Goal: Transaction & Acquisition: Subscribe to service/newsletter

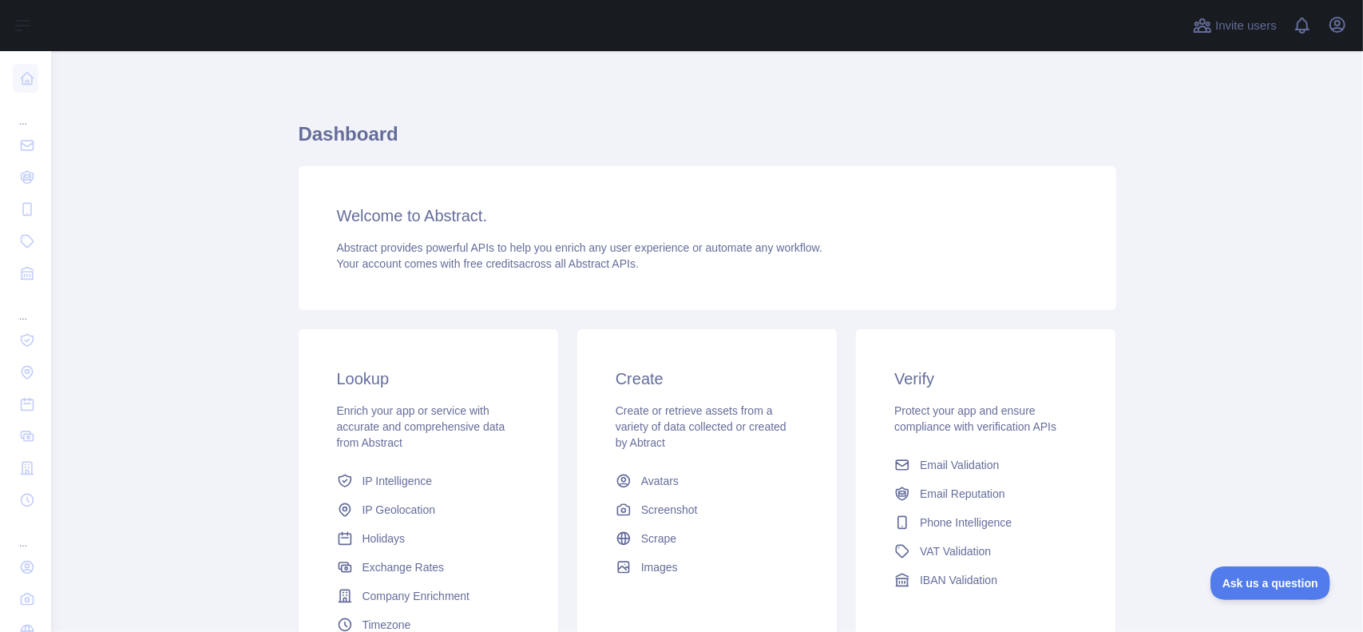
scroll to position [236, 0]
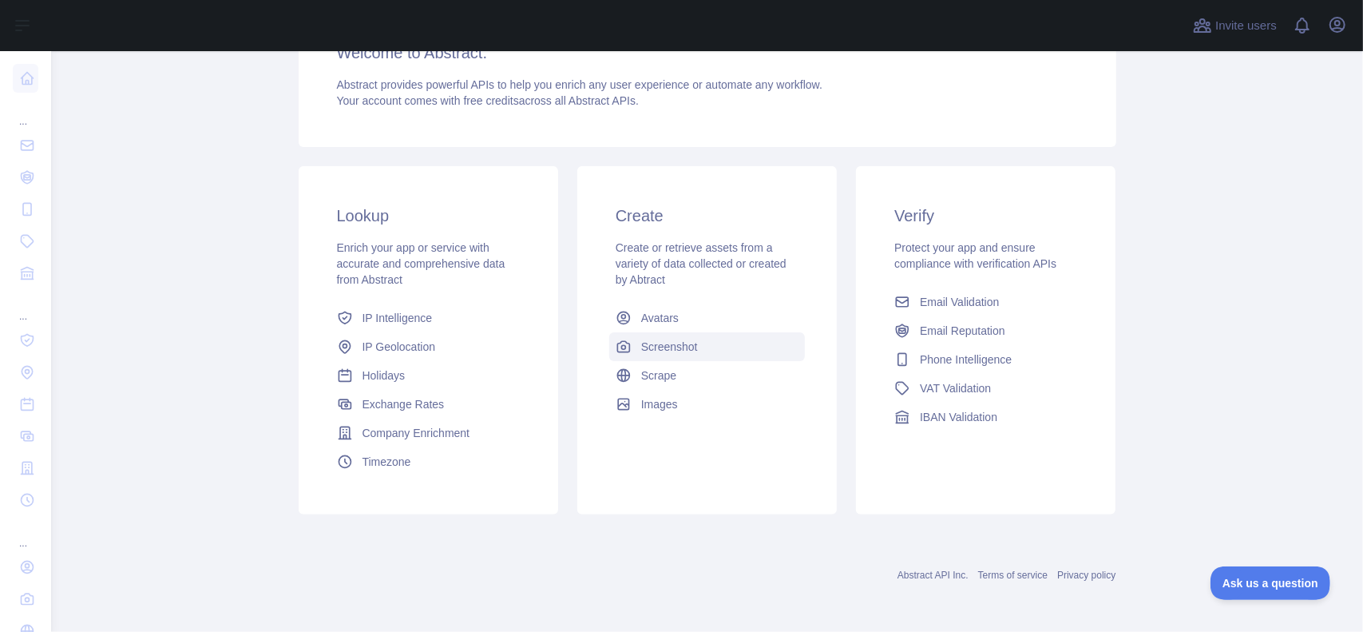
click at [688, 341] on span "Screenshot" at bounding box center [669, 347] width 57 height 16
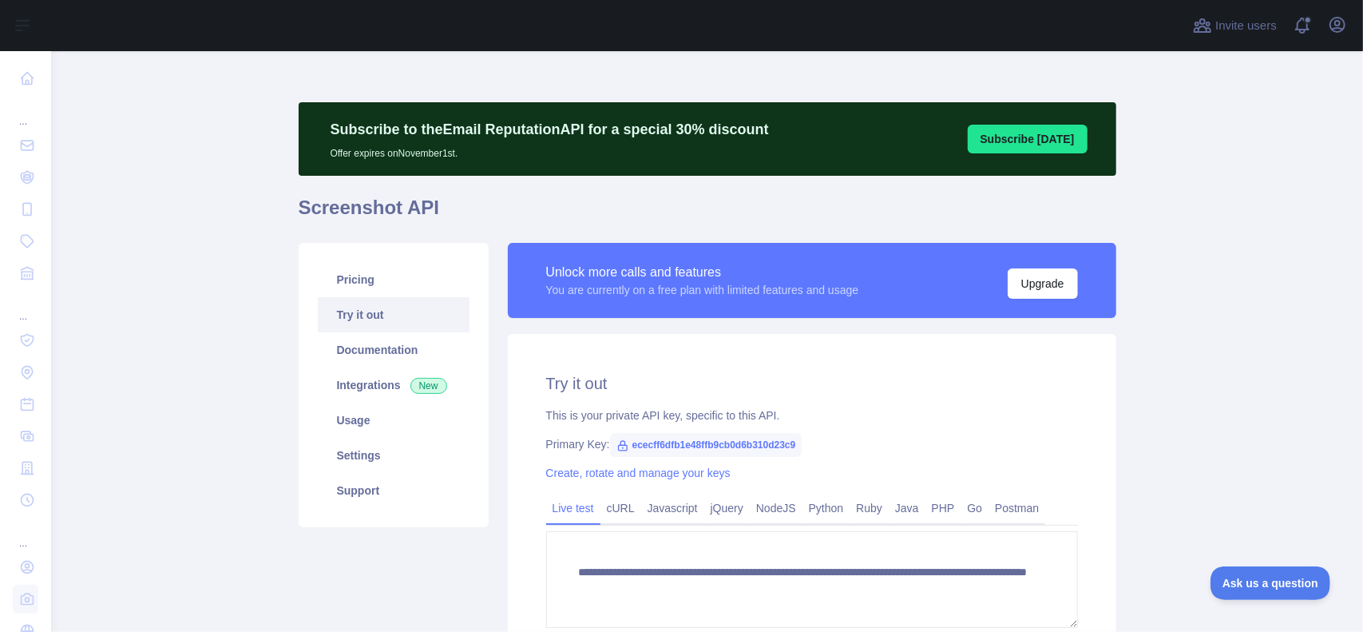
scroll to position [198, 0]
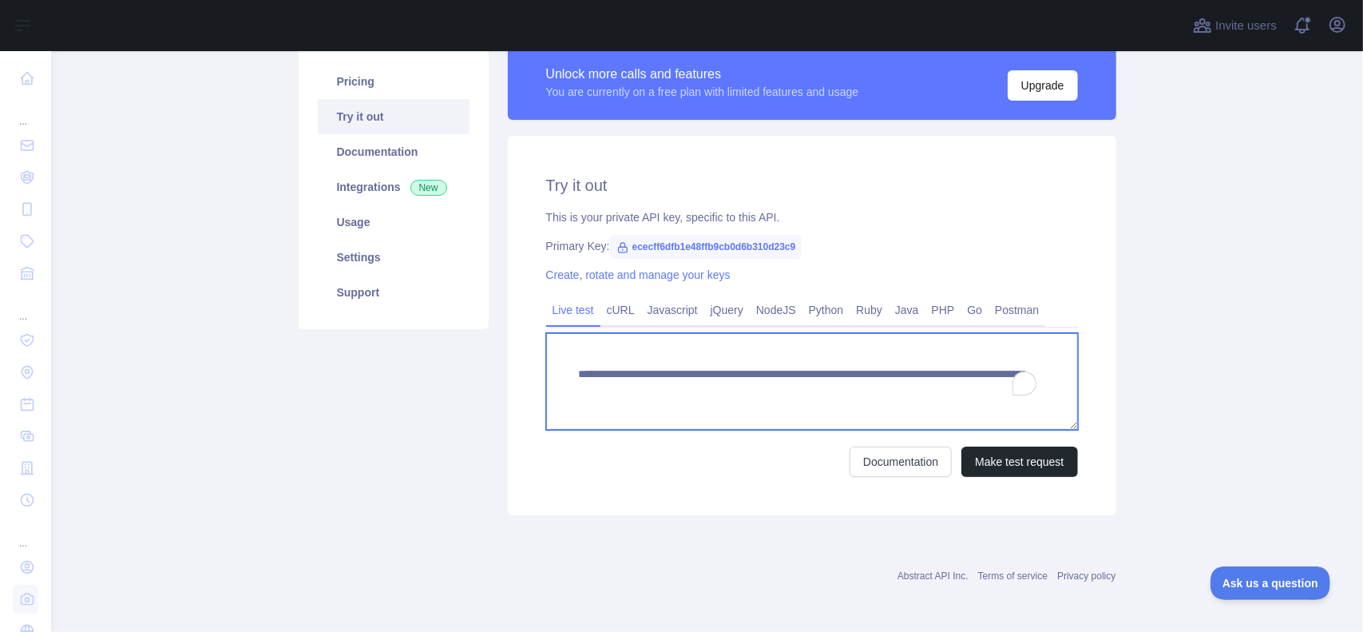
click at [848, 385] on textarea "**********" at bounding box center [812, 381] width 532 height 97
click at [941, 392] on textarea "**********" at bounding box center [812, 381] width 532 height 97
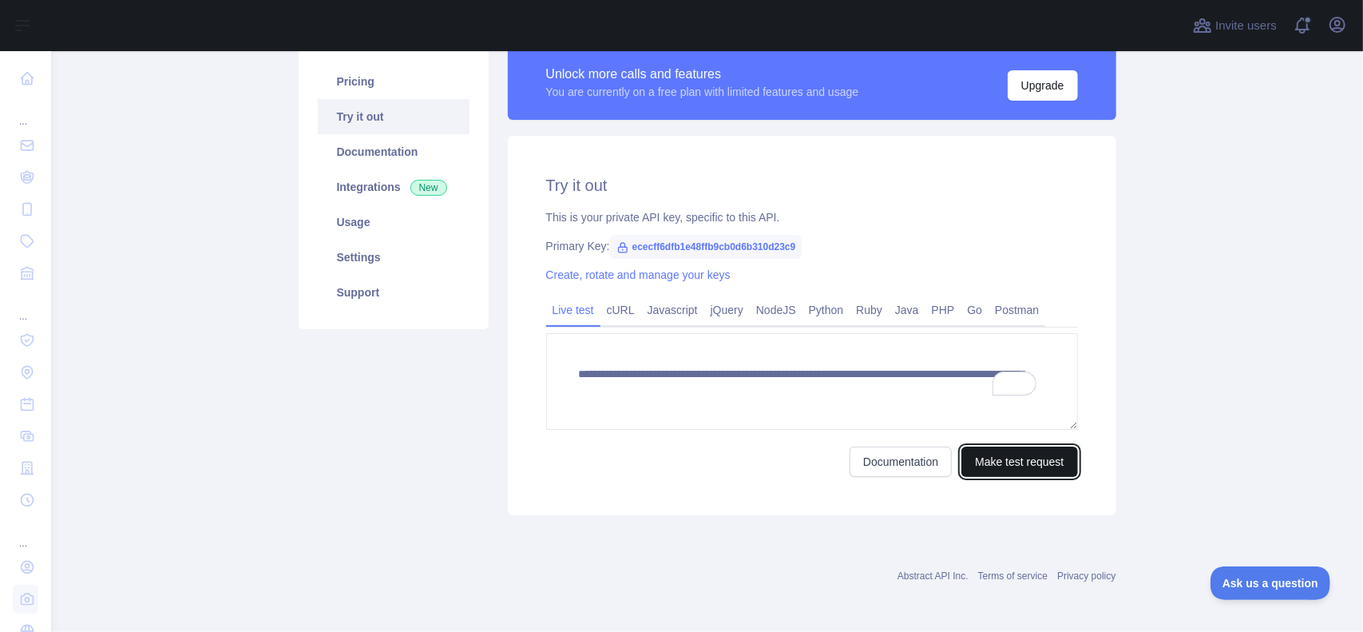
click at [997, 451] on button "Make test request" at bounding box center [1019, 461] width 116 height 30
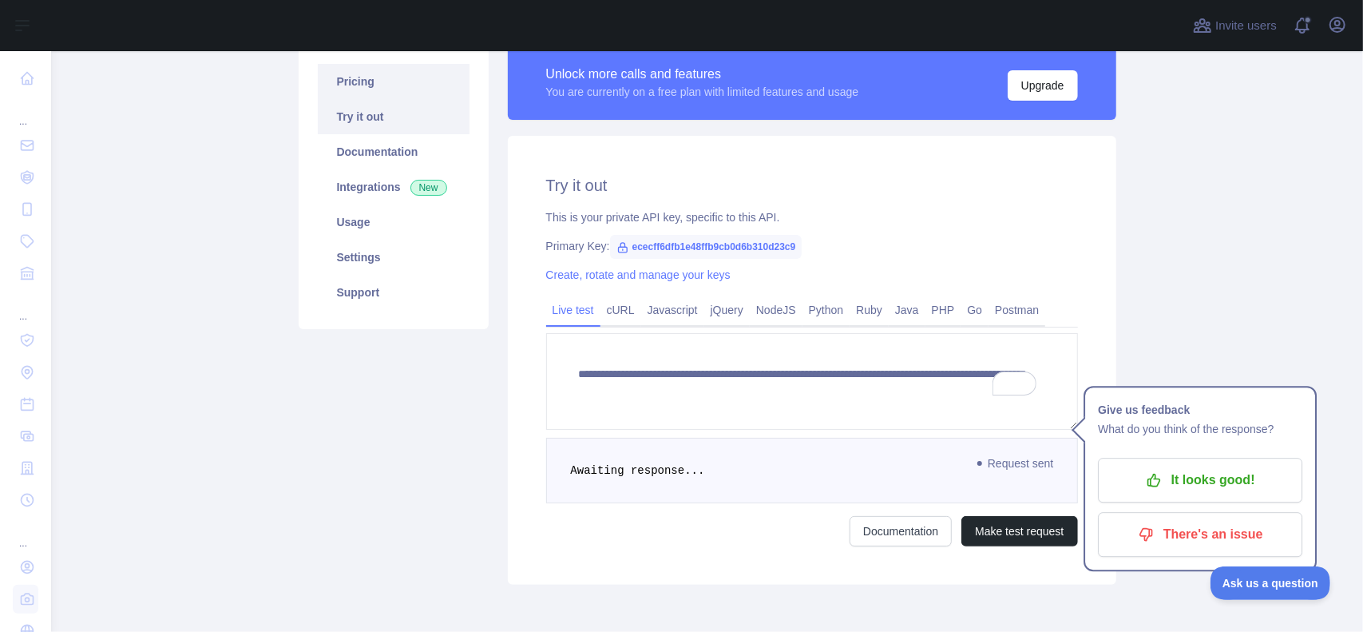
click at [351, 88] on link "Pricing" at bounding box center [394, 81] width 152 height 35
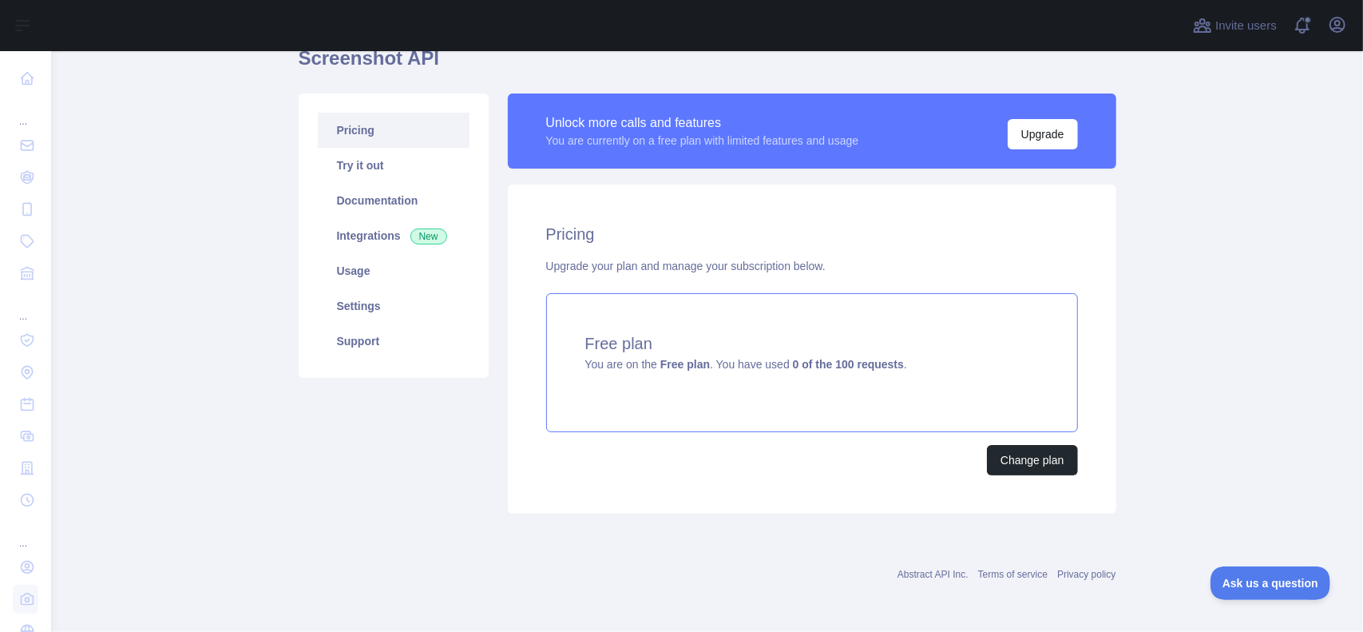
scroll to position [147, 0]
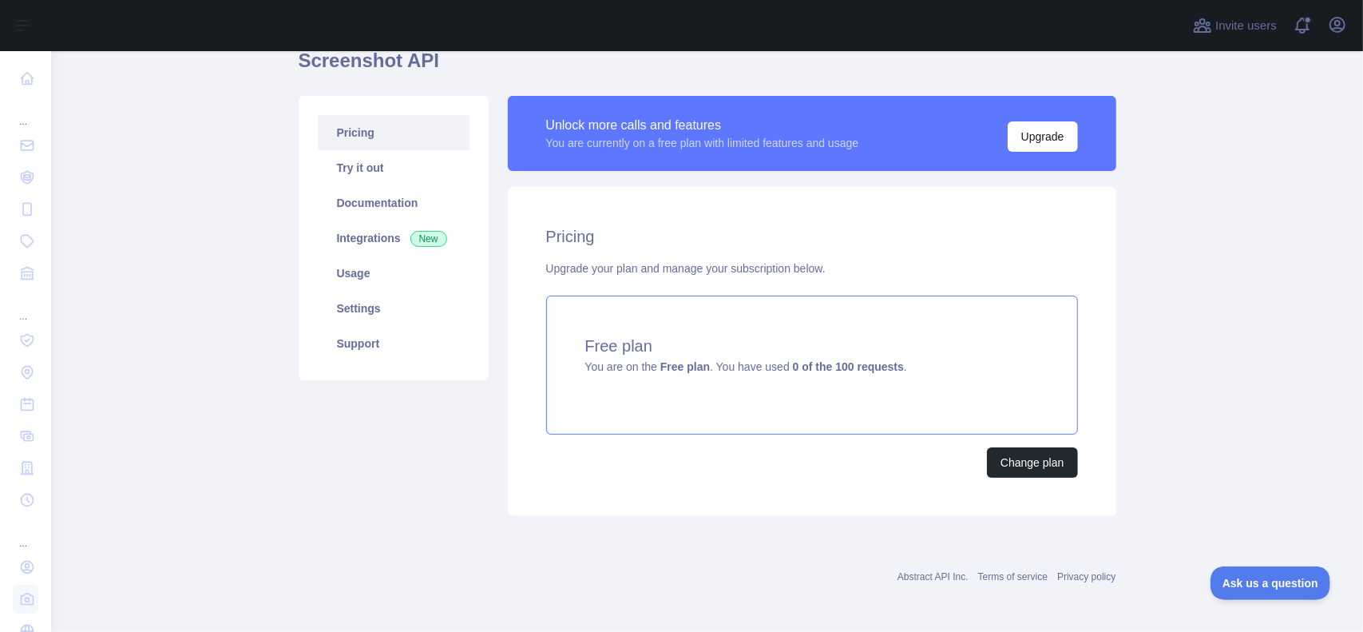
click at [750, 370] on span "You are on the Free plan . You have used 0 of the 100 requests ." at bounding box center [746, 366] width 322 height 13
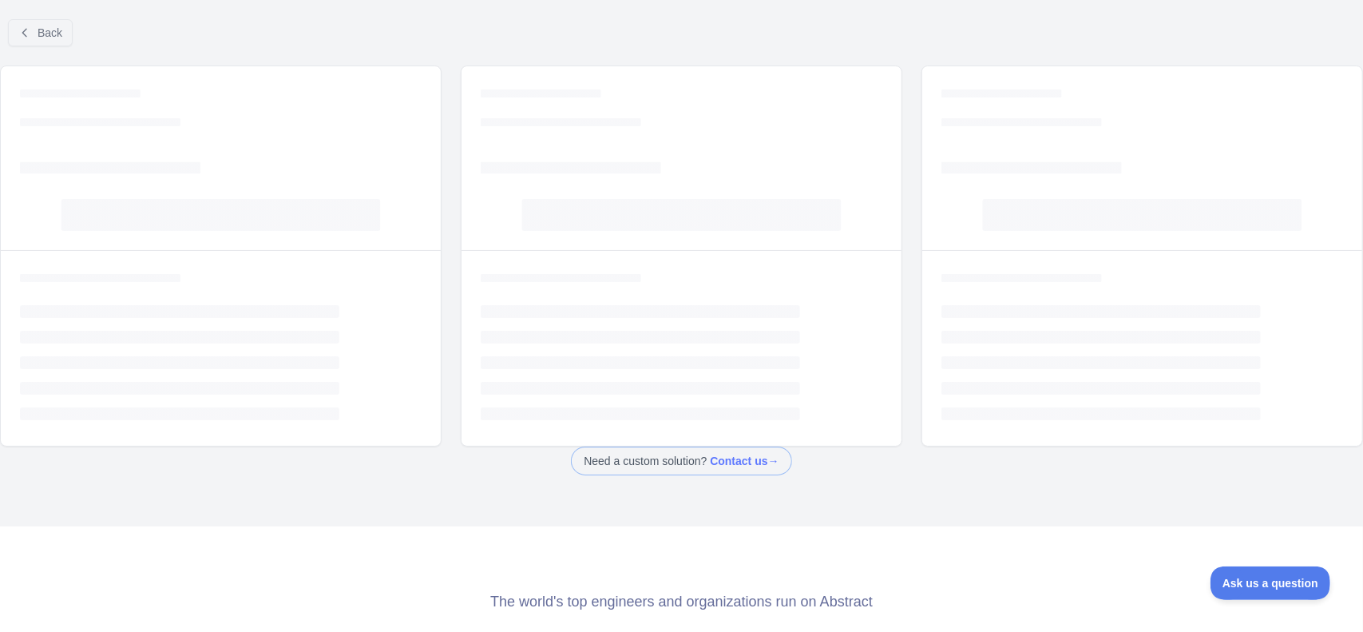
scroll to position [13, 0]
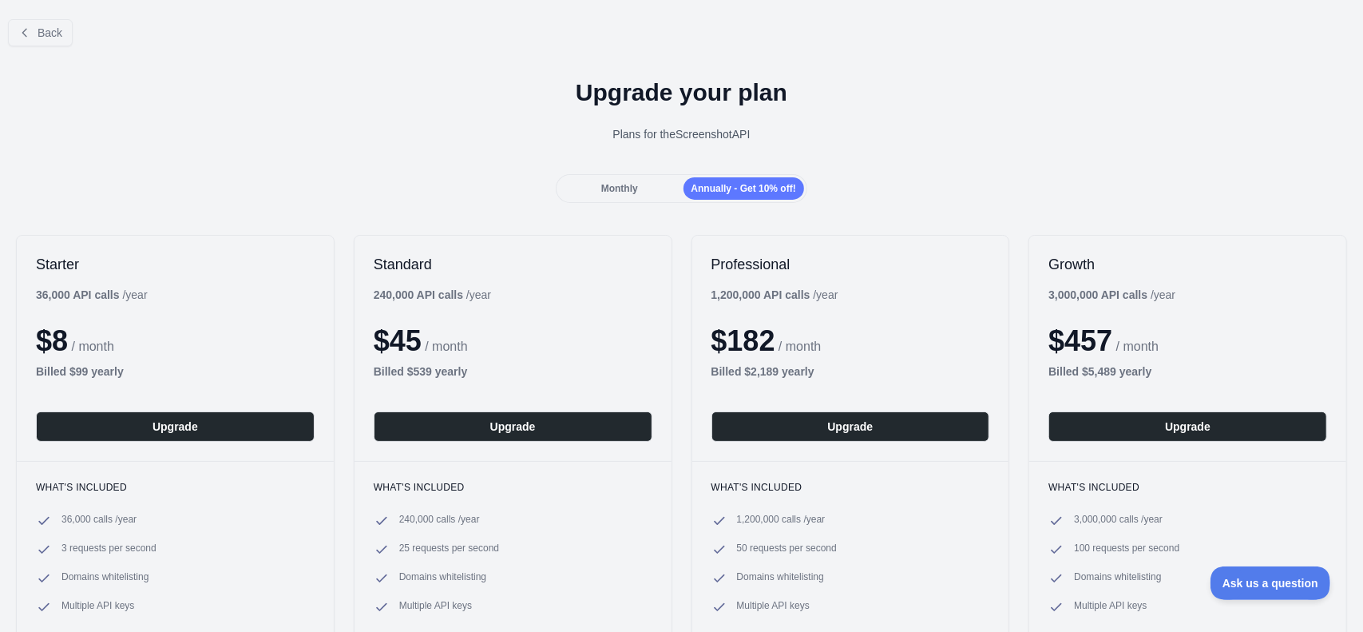
click at [609, 183] on span "Monthly" at bounding box center [619, 188] width 37 height 11
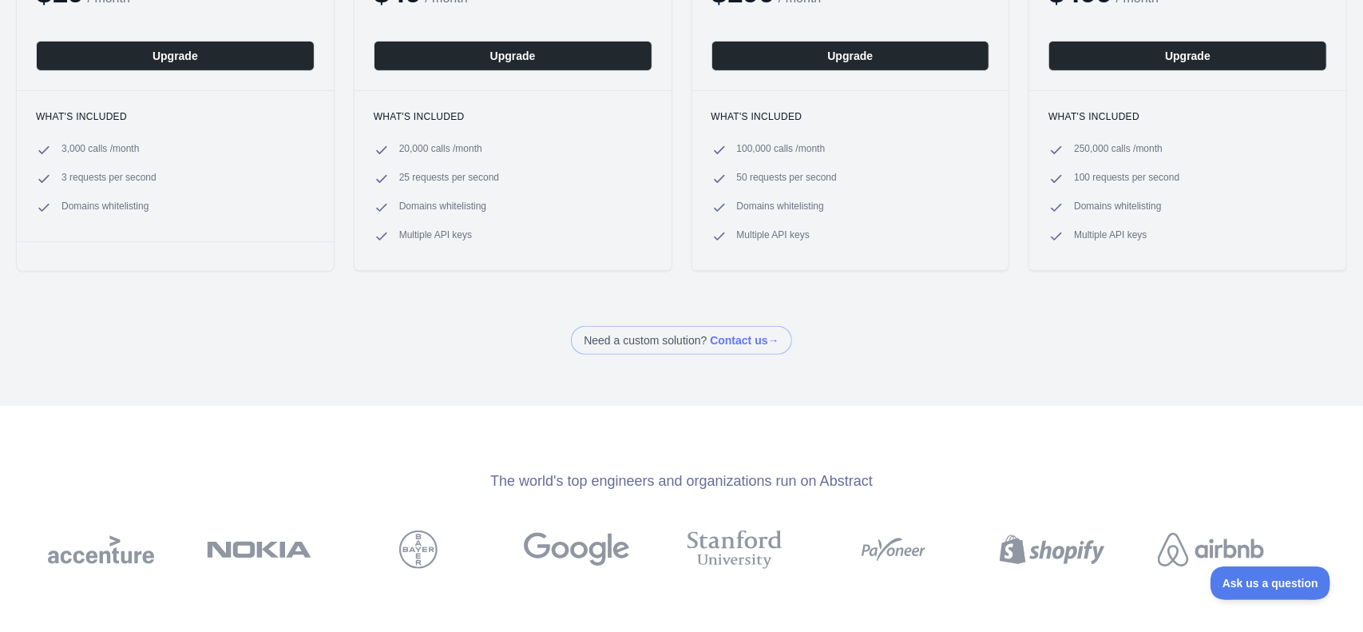
scroll to position [0, 0]
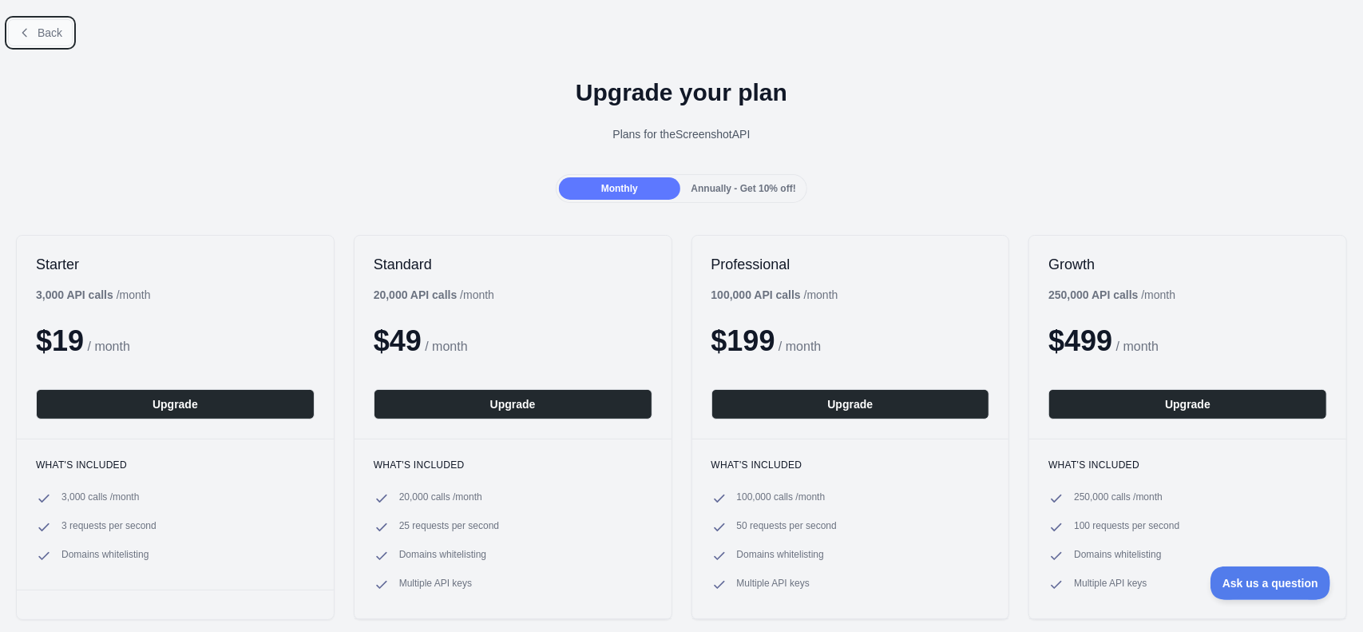
click at [28, 35] on icon at bounding box center [24, 32] width 13 height 13
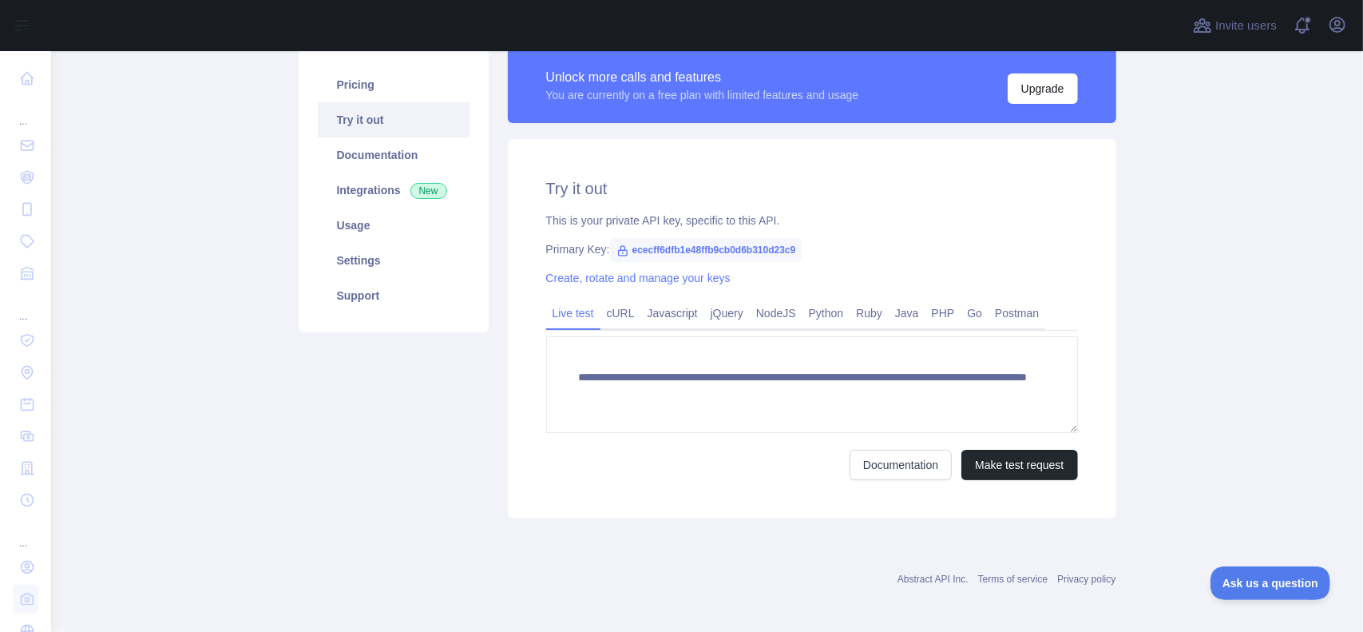
scroll to position [196, 0]
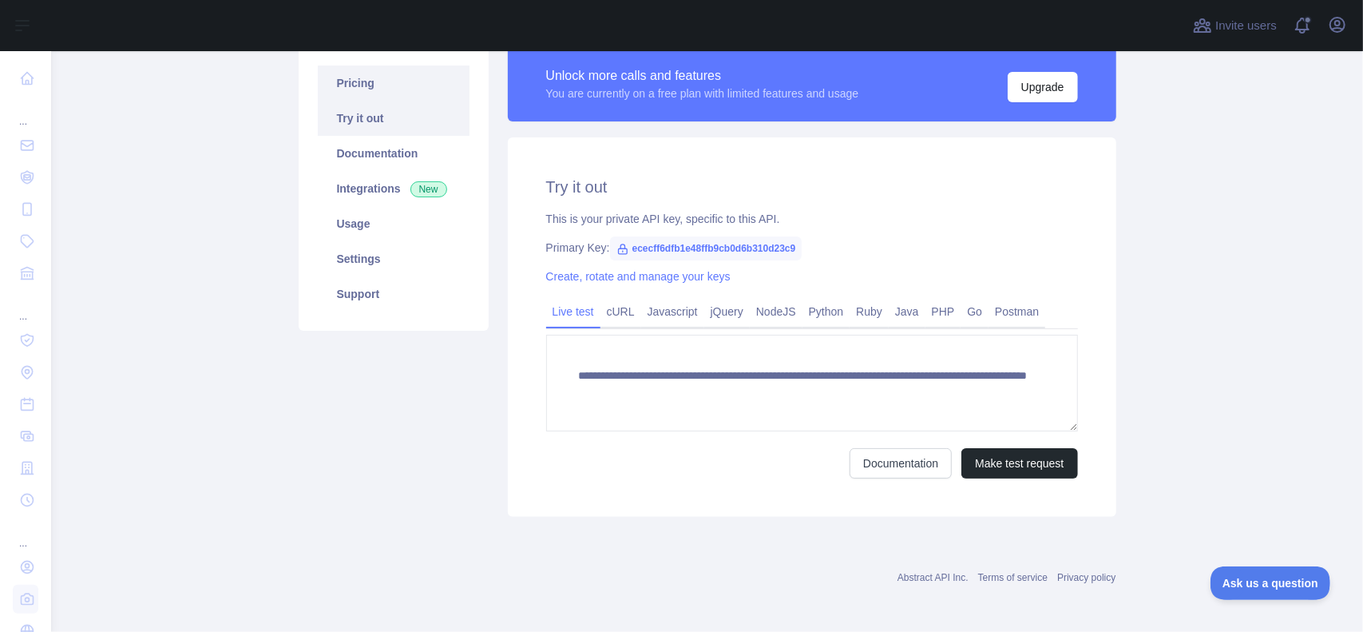
click at [365, 88] on link "Pricing" at bounding box center [394, 82] width 152 height 35
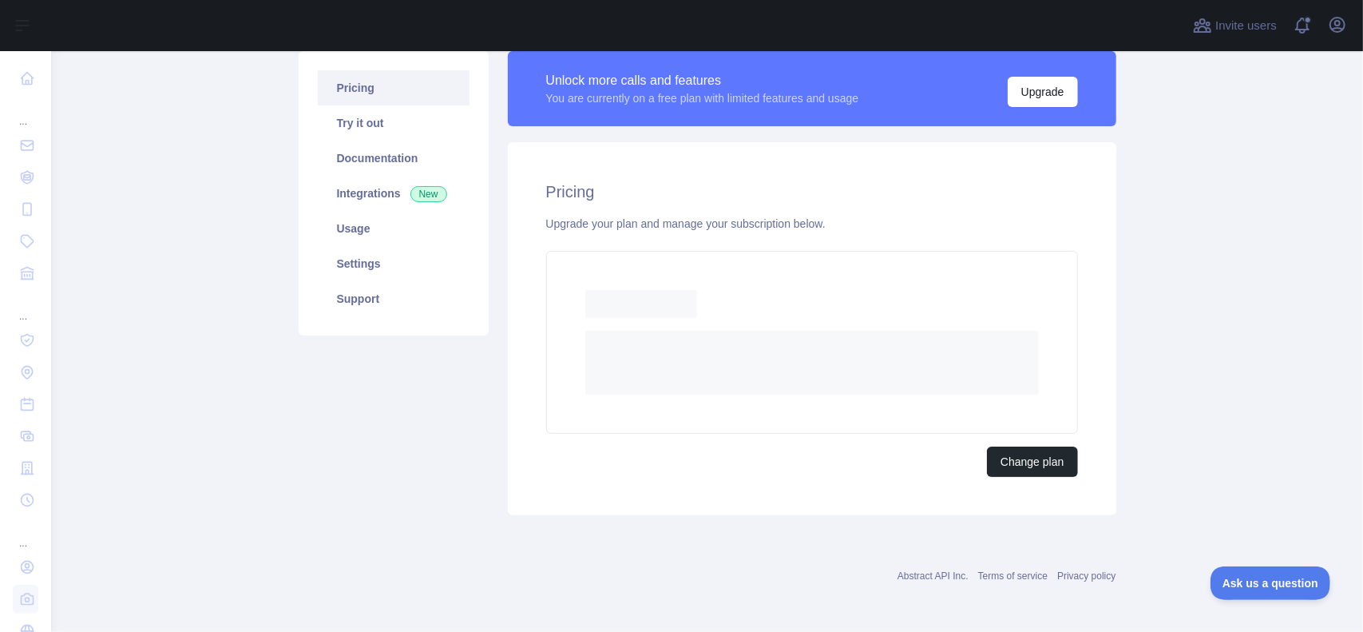
scroll to position [147, 0]
